Goal: Task Accomplishment & Management: Use online tool/utility

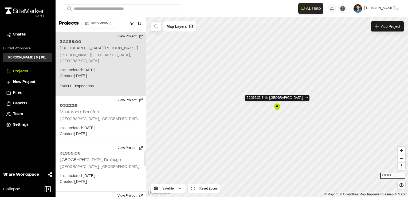
scroll to position [1315, 0]
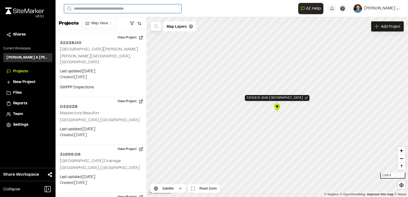
click at [124, 8] on input "Search" at bounding box center [122, 8] width 117 height 9
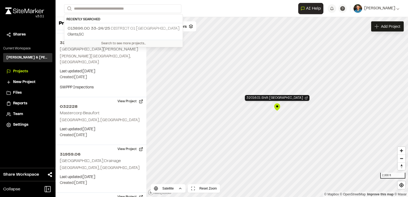
click at [124, 33] on p "Olanta , [GEOGRAPHIC_DATA]" at bounding box center [124, 35] width 112 height 6
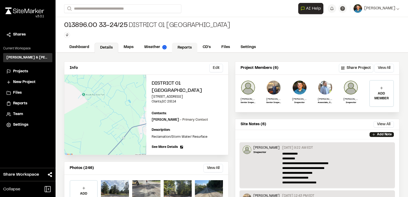
click at [192, 49] on link "Reports" at bounding box center [184, 48] width 25 height 10
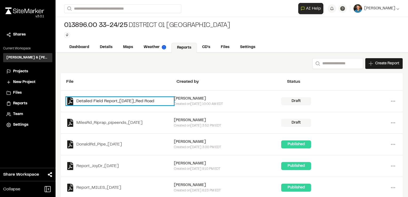
click at [142, 100] on link "Detailed Field Report_[DATE]_Red Road" at bounding box center [120, 101] width 108 height 8
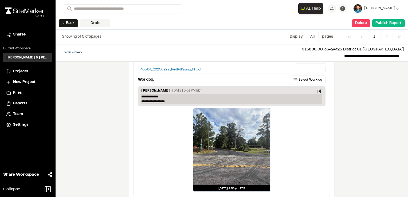
scroll to position [898, 0]
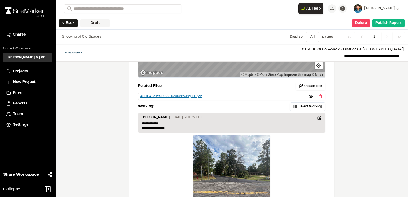
click at [182, 94] on div "400.04_20250922_RedRdPaving_PH.pdf" at bounding box center [170, 96] width 61 height 5
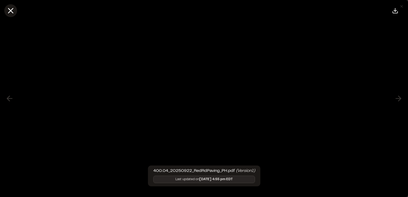
click at [13, 9] on line at bounding box center [11, 11] width 5 height 5
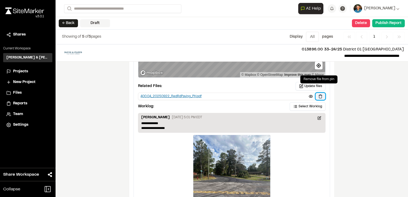
click at [319, 93] on button at bounding box center [320, 96] width 10 height 7
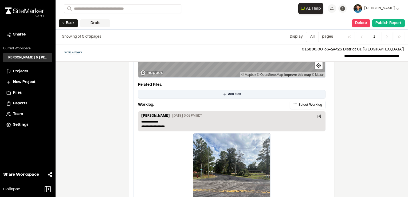
click at [296, 90] on button "Add files" at bounding box center [231, 94] width 187 height 9
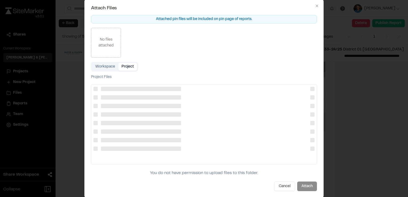
click at [131, 68] on button "Project" at bounding box center [127, 67] width 19 height 8
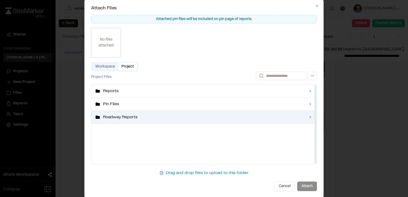
click at [147, 117] on span "Roadway Reports" at bounding box center [204, 117] width 202 height 6
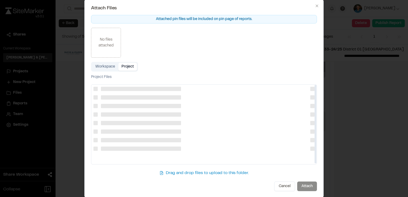
click at [147, 117] on div at bounding box center [203, 114] width 225 height 9
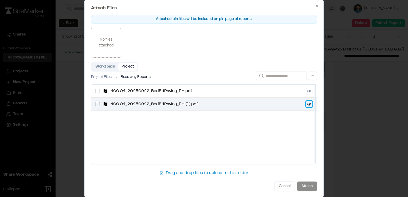
click at [308, 103] on button at bounding box center [309, 104] width 6 height 6
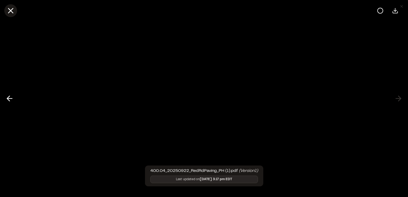
click at [13, 10] on icon at bounding box center [10, 10] width 9 height 9
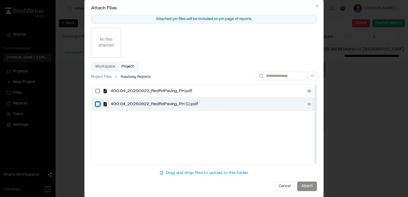
click at [98, 105] on \(1\)\ "button" at bounding box center [98, 104] width 4 height 4
click at [303, 186] on button "Attach" at bounding box center [307, 186] width 20 height 10
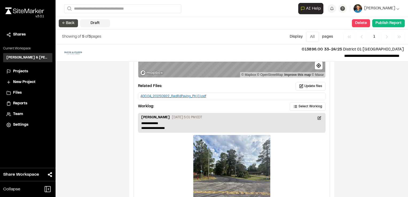
click at [73, 23] on button "← Back" at bounding box center [68, 23] width 19 height 8
